Goal: Communication & Community: Connect with others

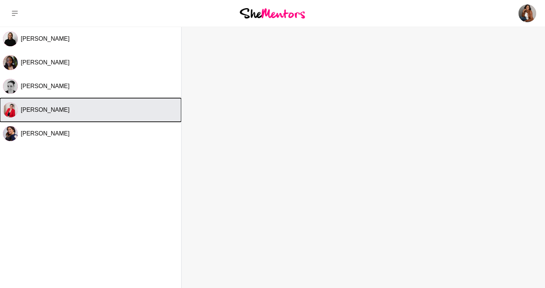
click at [59, 110] on div "[PERSON_NAME]" at bounding box center [100, 109] width 158 height 7
click at [7, 108] on img "Select Channel: Kat Milner" at bounding box center [10, 110] width 15 height 15
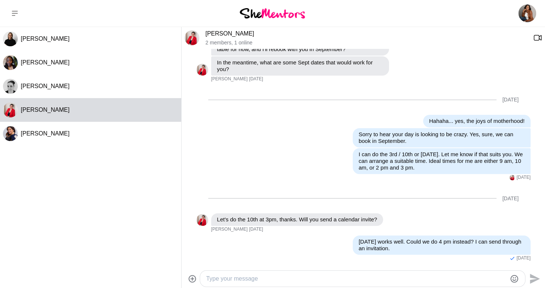
scroll to position [393, 0]
click at [195, 36] on img at bounding box center [192, 37] width 15 height 15
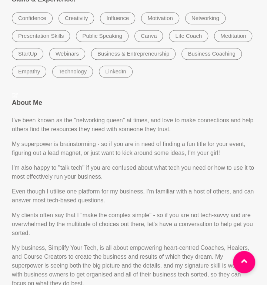
scroll to position [297, 0]
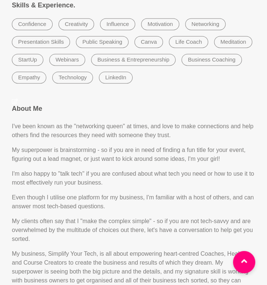
click at [117, 154] on p "My superpower is brainstorming - so if you are in need of finding a fun title f…" at bounding box center [134, 154] width 244 height 18
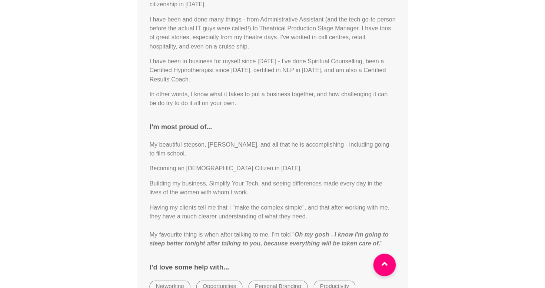
scroll to position [742, 0]
